Goal: Task Accomplishment & Management: Use online tool/utility

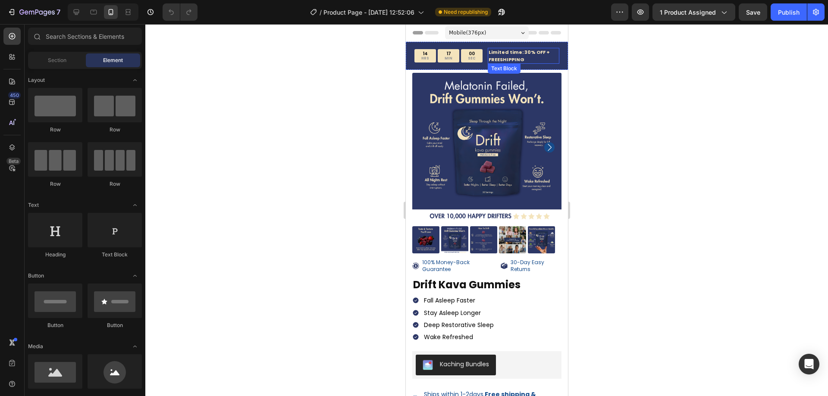
click at [509, 62] on p "Limited time: 30% OFF + FREESHIPPING" at bounding box center [523, 56] width 70 height 14
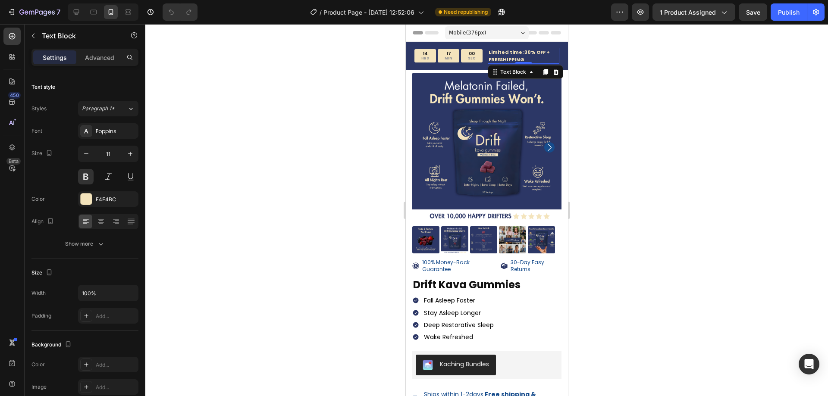
click at [509, 62] on p "Limited time: 30% OFF + FREESHIPPING" at bounding box center [523, 56] width 70 height 14
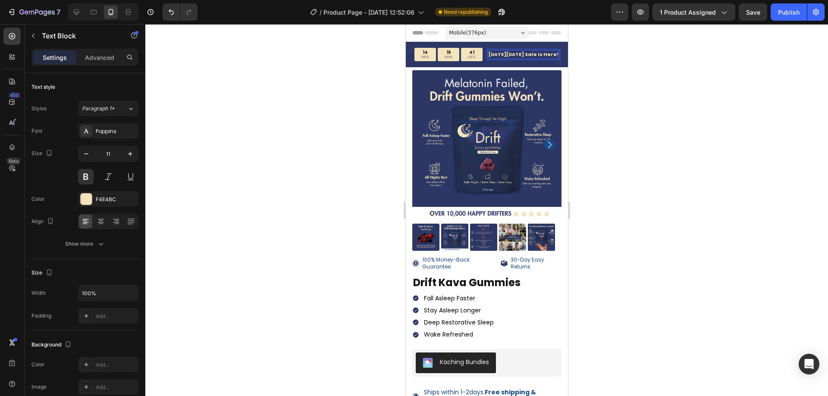
click at [304, 217] on div at bounding box center [486, 210] width 683 height 372
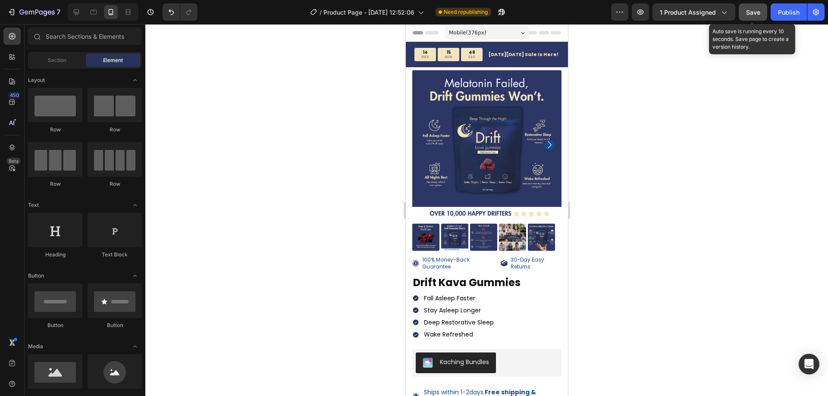
click at [740, 14] on button "Save" at bounding box center [753, 11] width 28 height 17
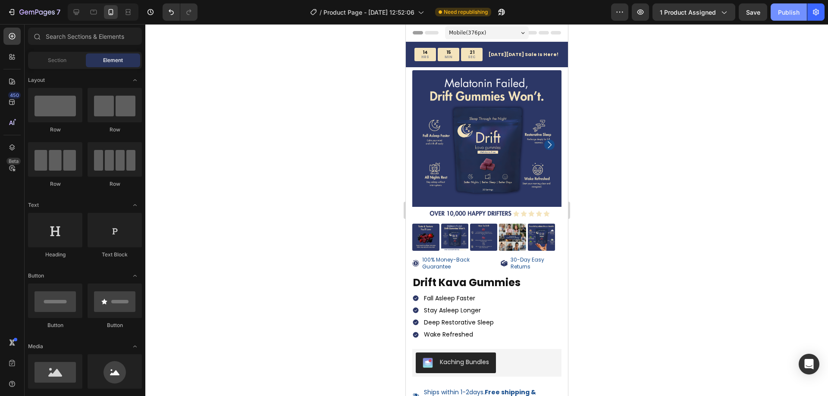
click at [794, 9] on div "Publish" at bounding box center [789, 12] width 22 height 9
click at [557, 55] on div "14 HRS 11 MIN 59 SEC Countdown Timer [DATE][DATE] Sale Is Here! Text Block Row" at bounding box center [487, 54] width 162 height 25
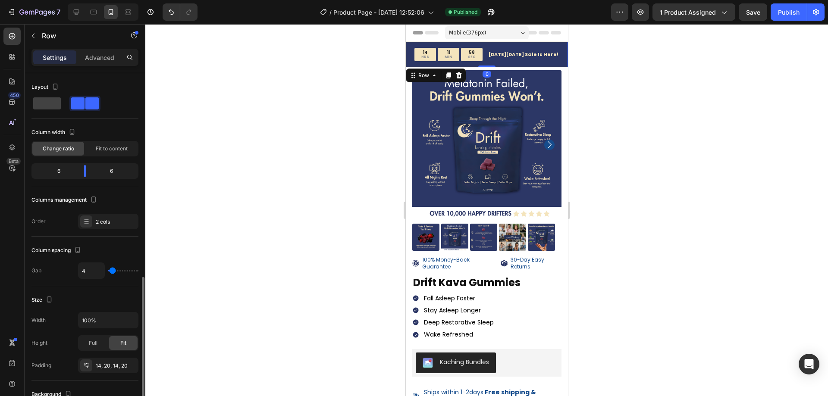
scroll to position [216, 0]
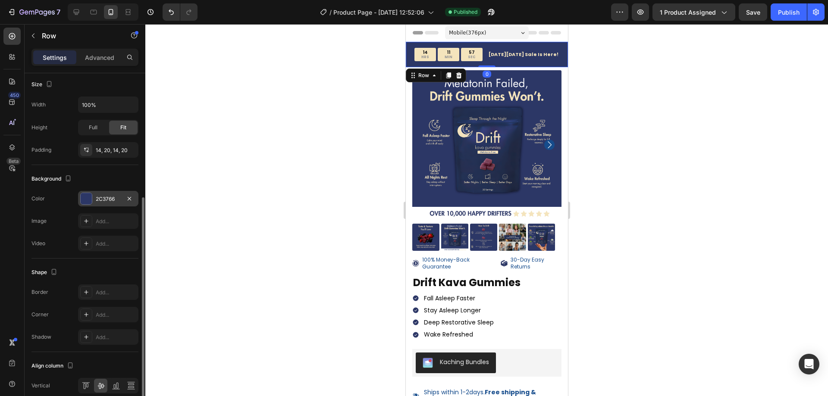
click at [110, 198] on div "2C3766" at bounding box center [108, 199] width 25 height 8
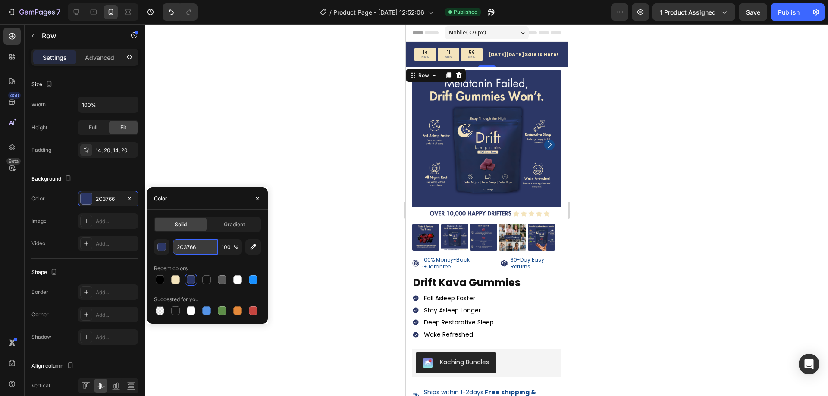
click at [192, 252] on input "2C3766" at bounding box center [195, 247] width 45 height 16
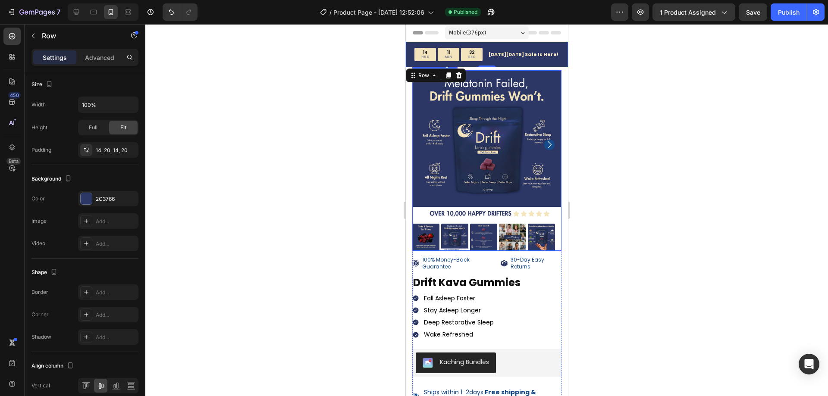
click at [355, 260] on div at bounding box center [486, 210] width 683 height 372
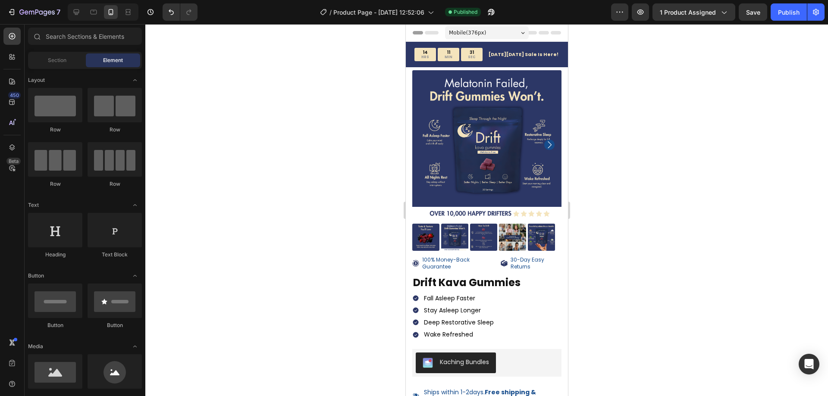
drag, startPoint x: 668, startPoint y: 189, endPoint x: 625, endPoint y: 104, distance: 95.3
click at [671, 182] on div at bounding box center [486, 210] width 683 height 372
